Goal: Task Accomplishment & Management: Use online tool/utility

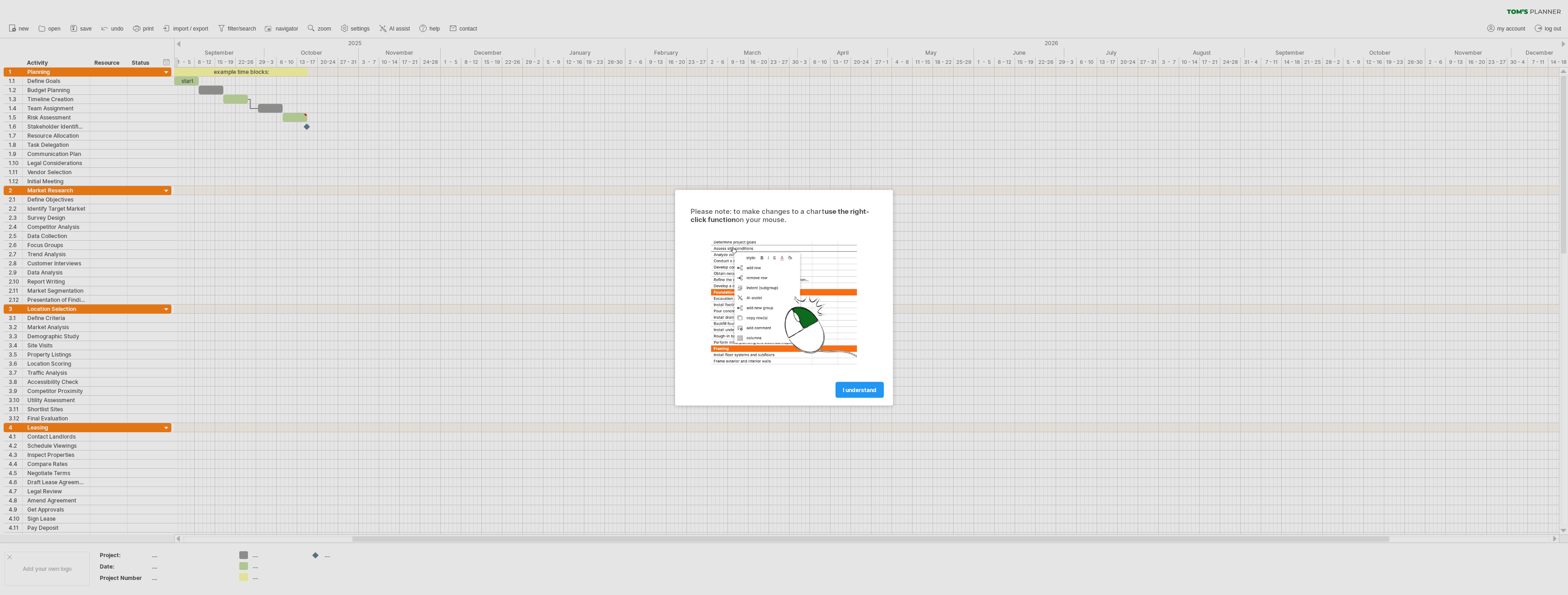
click at [859, 388] on span "I understand" at bounding box center [860, 390] width 33 height 7
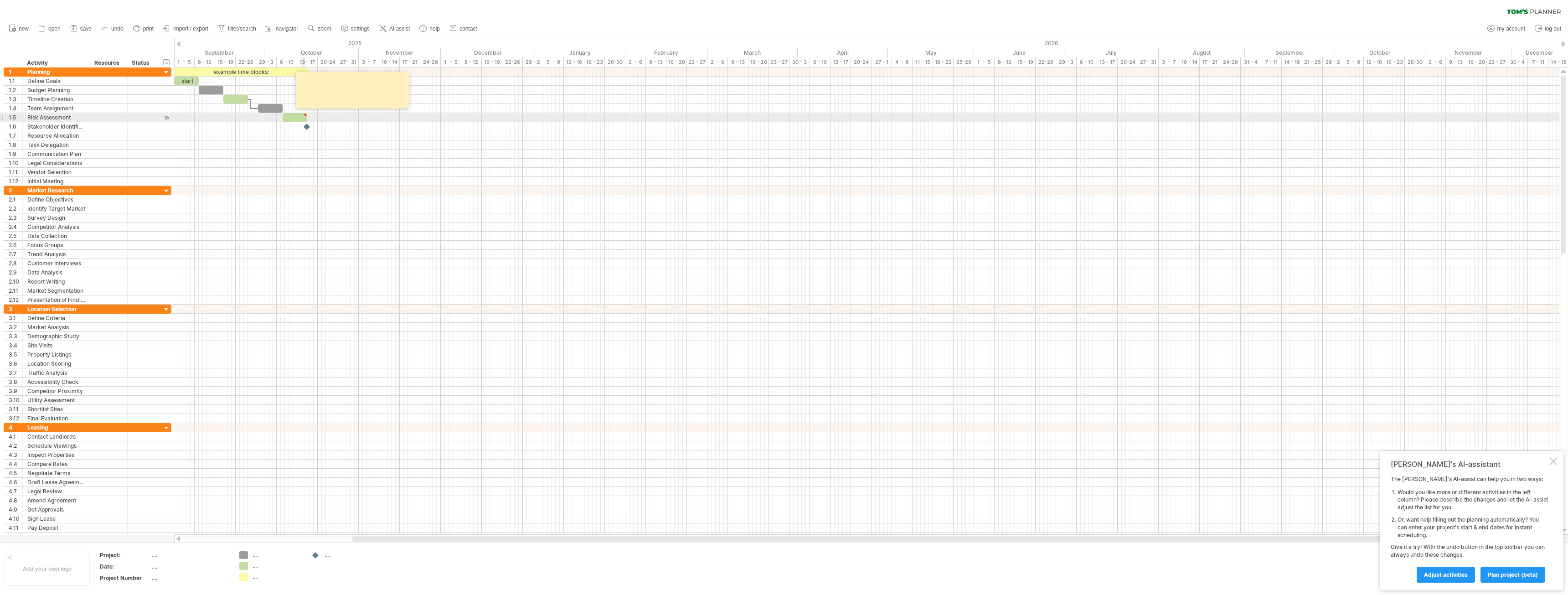
type textarea "**********"
click at [251, 104] on div at bounding box center [250, 103] width 3 height 10
click at [1528, 11] on icon at bounding box center [1533, 11] width 54 height 5
drag, startPoint x: 37, startPoint y: 62, endPoint x: 160, endPoint y: 261, distance: 233.9
click at [160, 261] on div "Trying to reach [DOMAIN_NAME] Connected again... 0% clear filter new 1" at bounding box center [784, 298] width 1568 height 595
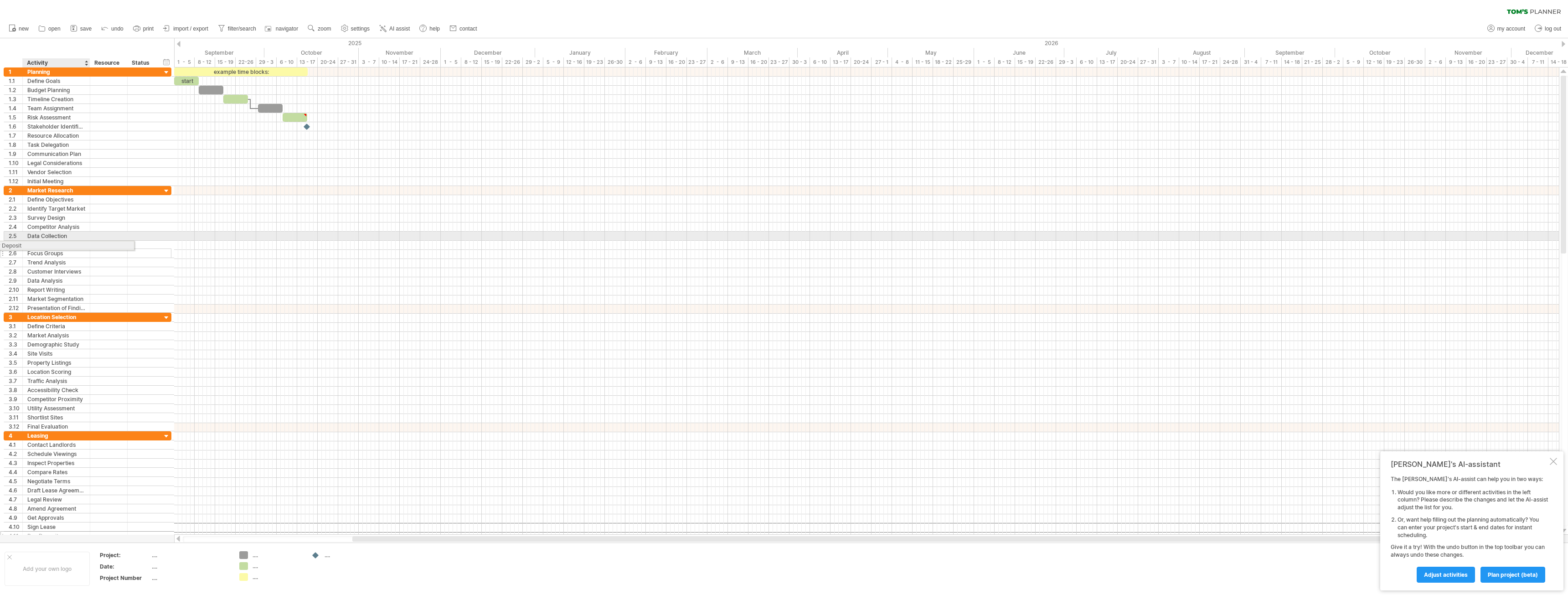
drag, startPoint x: 144, startPoint y: 529, endPoint x: 91, endPoint y: 244, distance: 289.9
click at [1508, 575] on span "plan project (beta)" at bounding box center [1512, 575] width 50 height 7
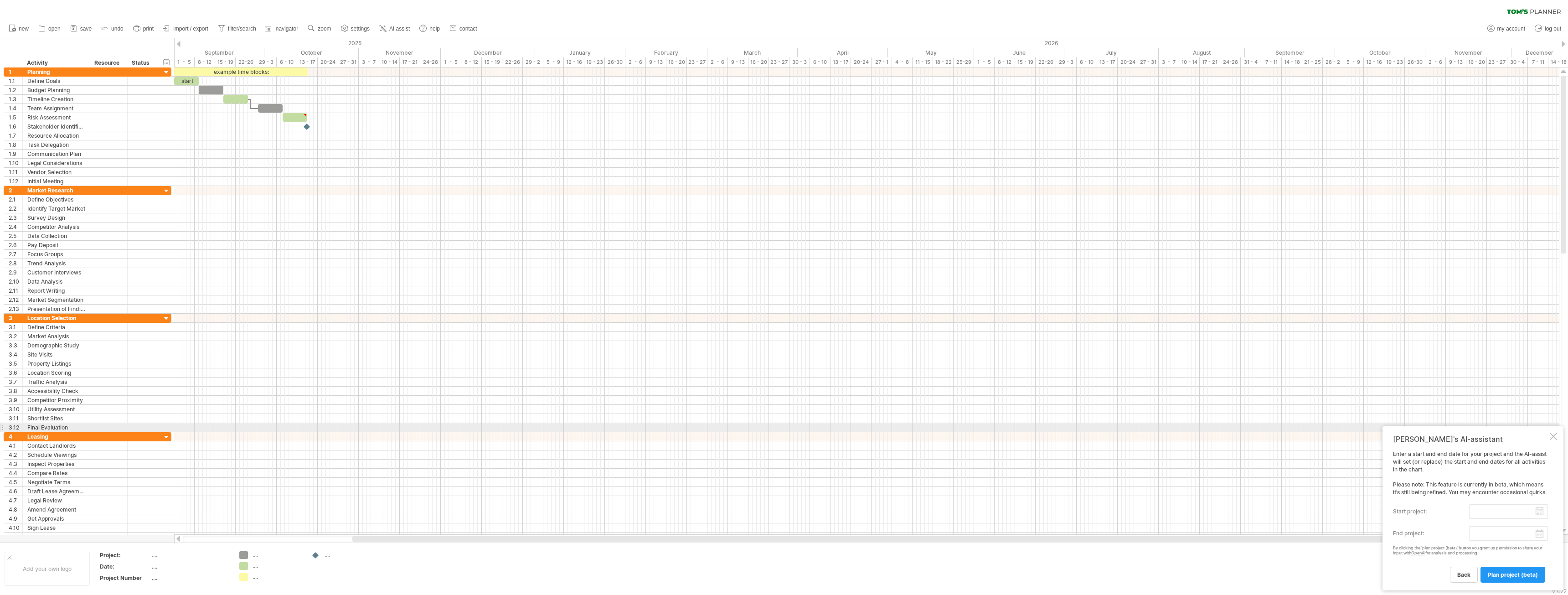
click at [1551, 432] on div at bounding box center [1553, 436] width 7 height 7
click at [23, 30] on span "new" at bounding box center [23, 28] width 10 height 6
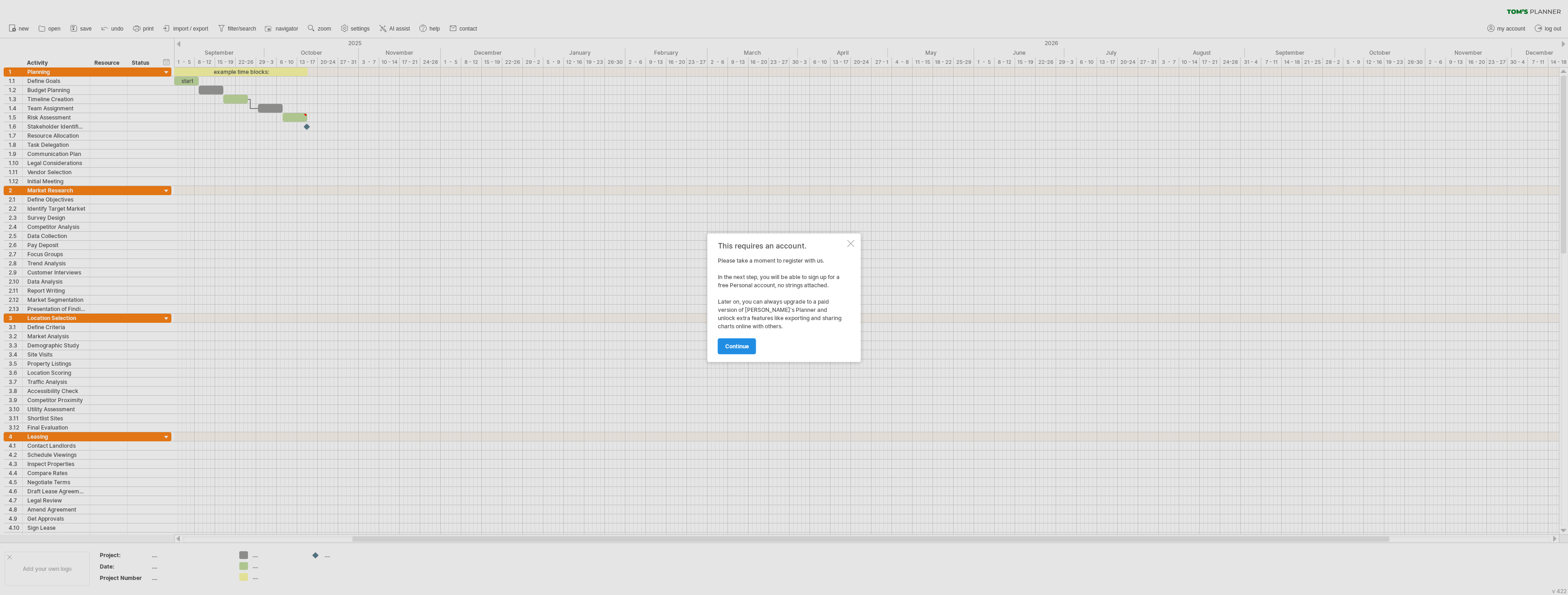
click at [735, 344] on span "continue" at bounding box center [736, 346] width 24 height 7
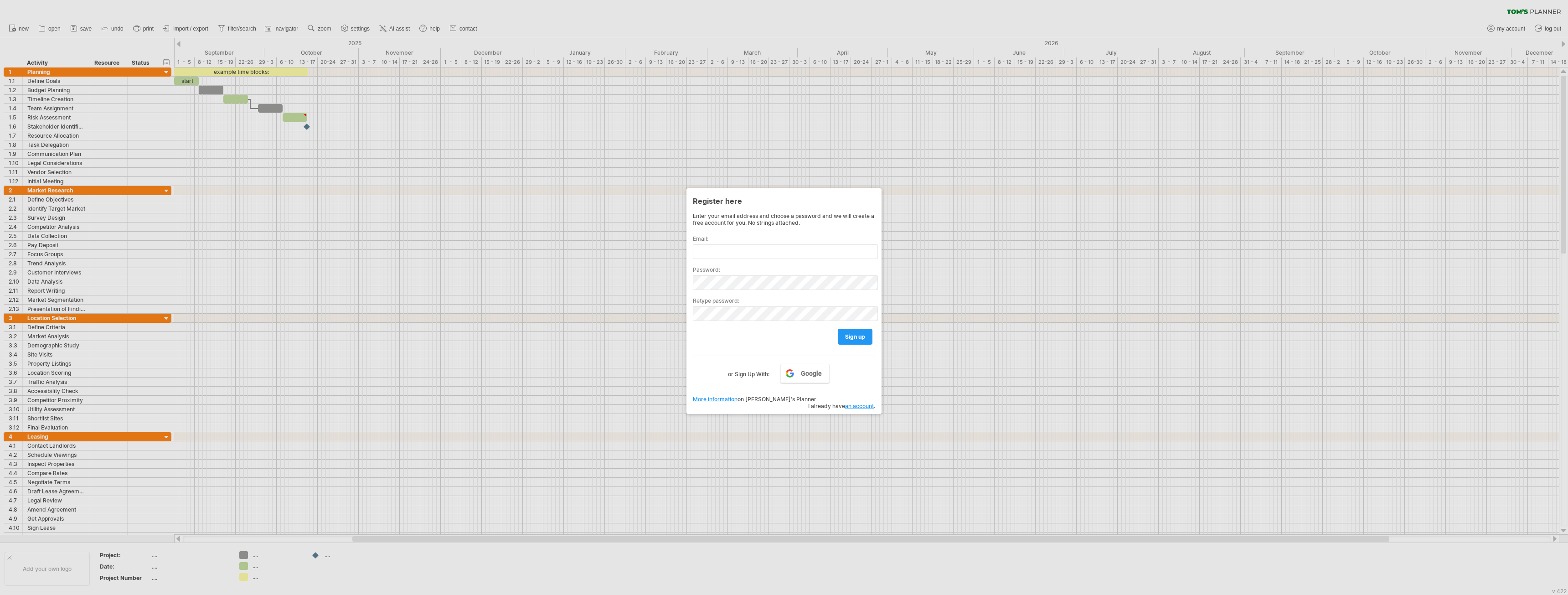
drag, startPoint x: 1063, startPoint y: 18, endPoint x: 766, endPoint y: 56, distance: 299.4
click at [1064, 18] on div at bounding box center [784, 298] width 1568 height 595
click at [786, 346] on div "Enter your email address and choose a password and we will create a free accoun…" at bounding box center [783, 296] width 182 height 167
click at [813, 47] on div at bounding box center [784, 298] width 1568 height 595
